Goal: Check status: Check status

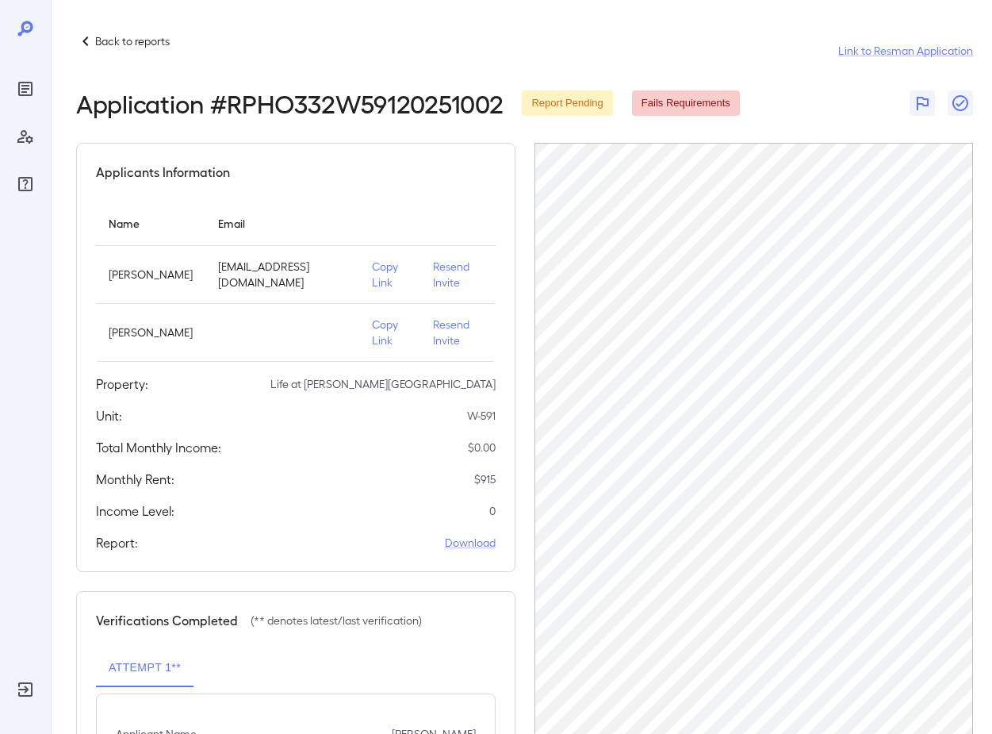
click at [113, 39] on p "Back to reports" at bounding box center [132, 41] width 75 height 16
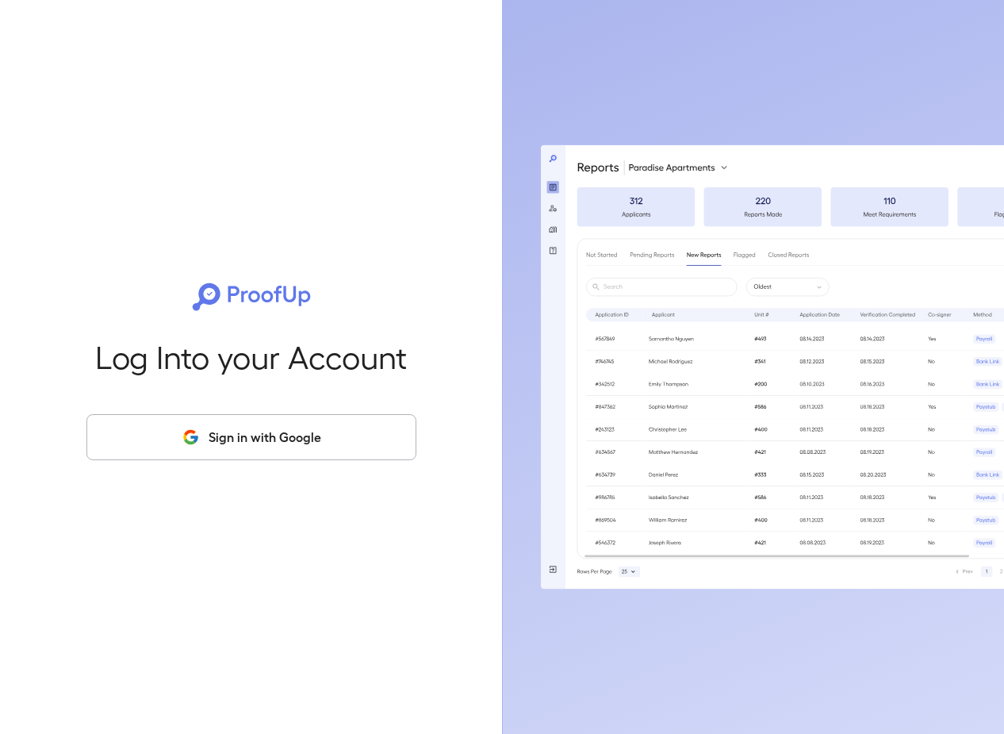
click at [242, 438] on button "Sign in with Google" at bounding box center [251, 437] width 330 height 46
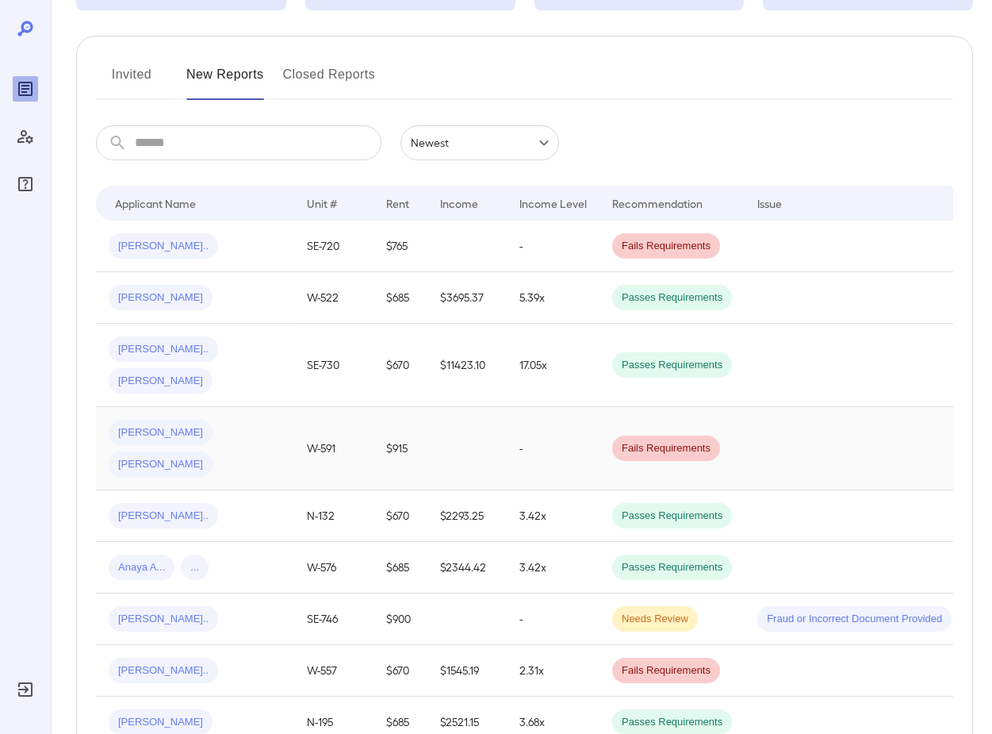
scroll to position [159, 0]
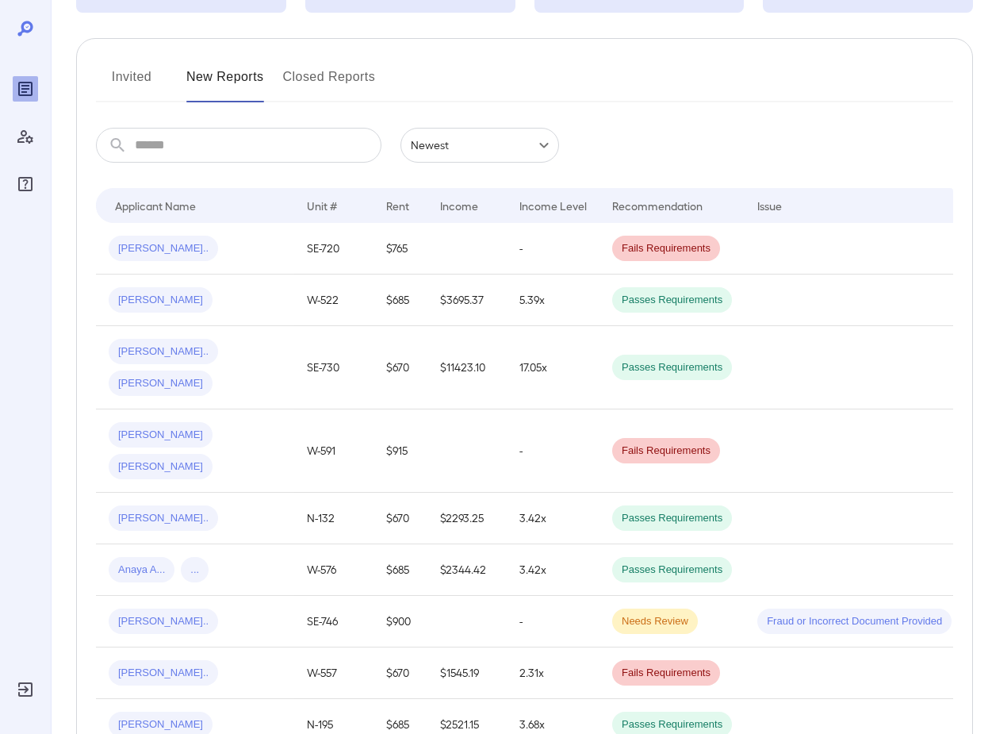
click at [126, 73] on button "Invited" at bounding box center [131, 83] width 71 height 38
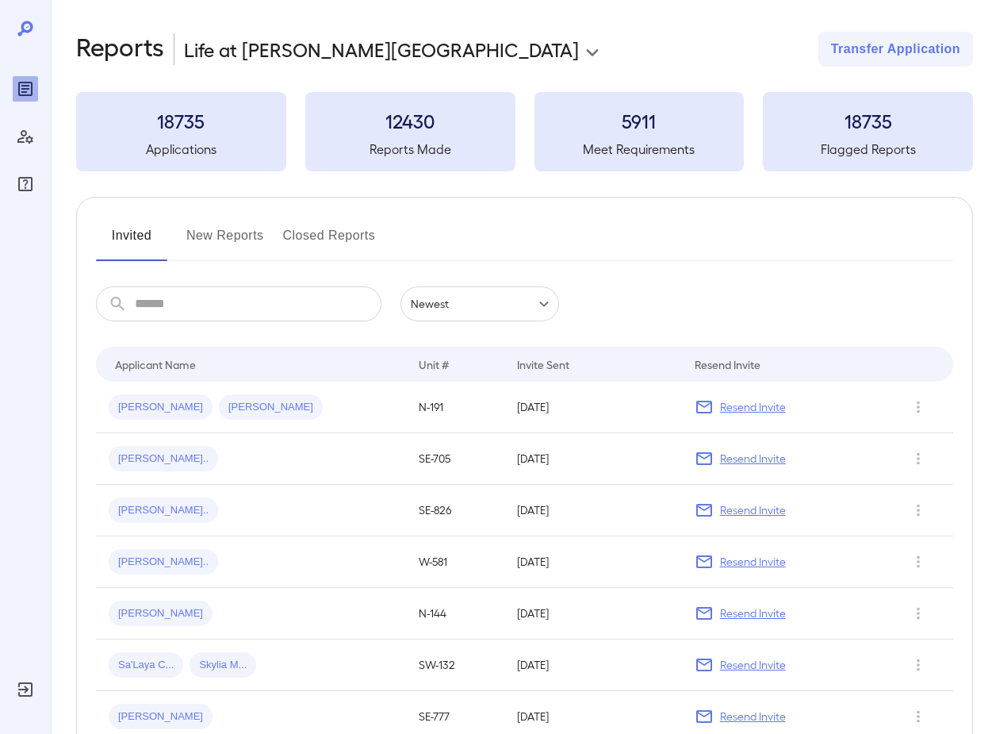
click at [238, 237] on button "New Reports" at bounding box center [225, 242] width 78 height 38
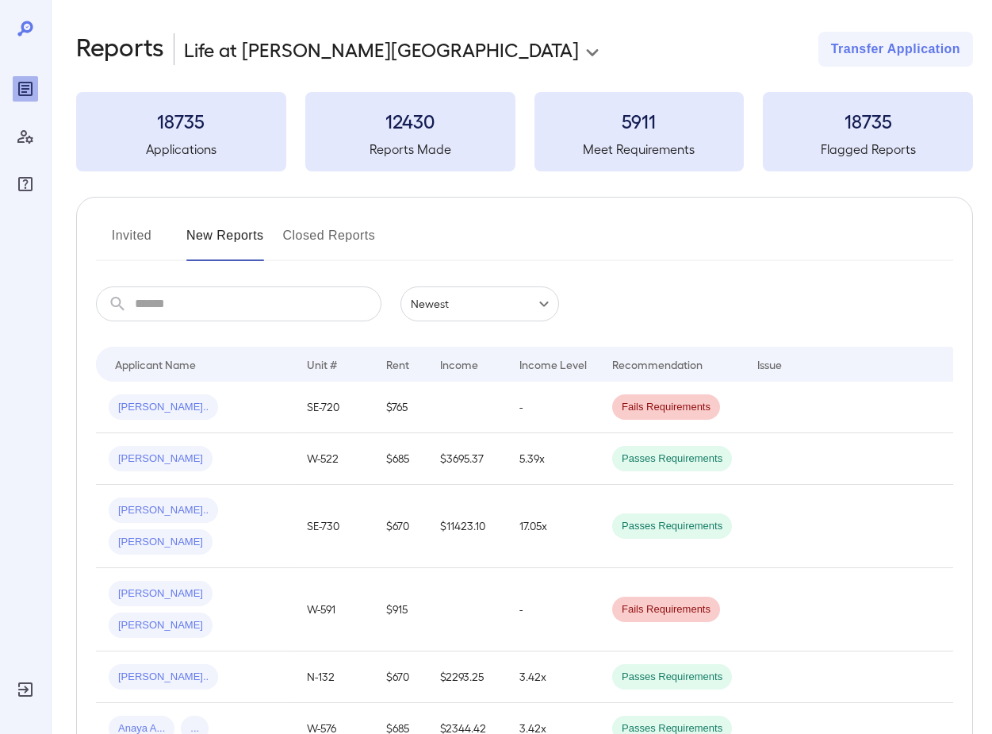
click at [159, 306] on input "text" at bounding box center [258, 303] width 247 height 35
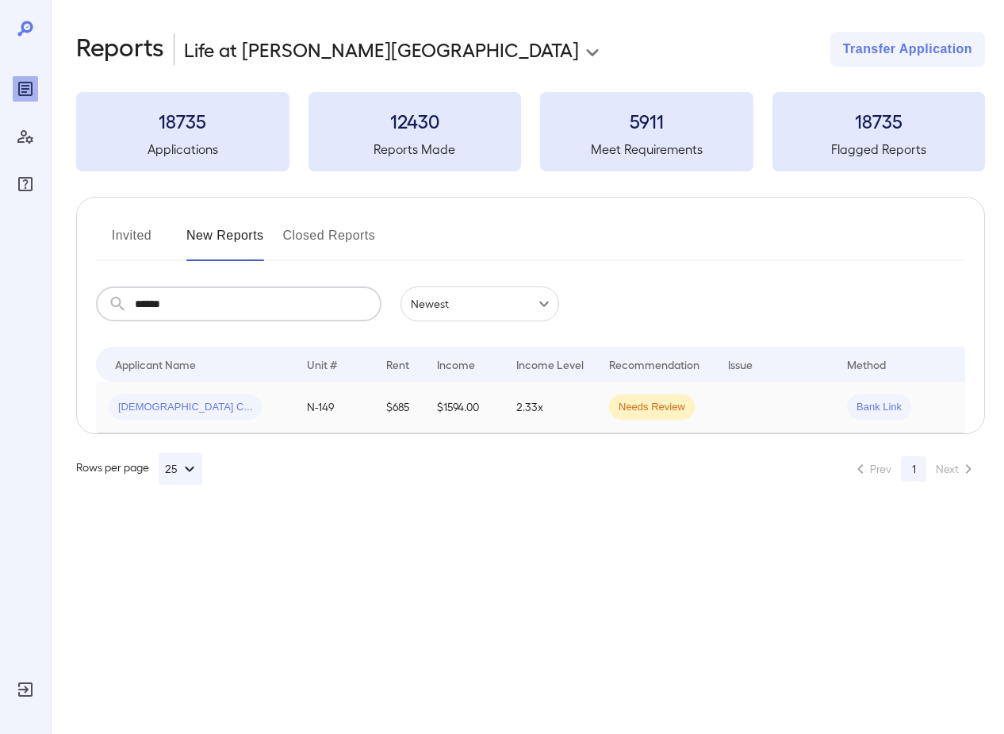
type input "******"
click at [144, 408] on span "Jaina C..." at bounding box center [185, 407] width 153 height 15
